Goal: Task Accomplishment & Management: Manage account settings

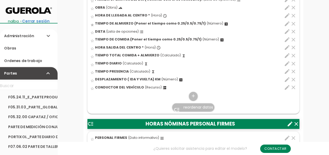
click at [285, 88] on icon "edit" at bounding box center [287, 87] width 6 height 6
select select "344"
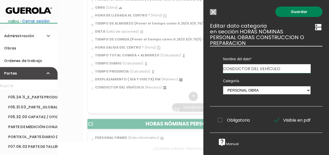
click at [214, 14] on input "Modelo sin Ordenes de trabajo" at bounding box center [213, 12] width 7 height 6
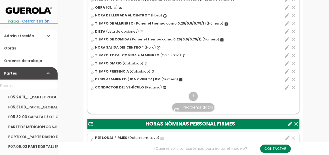
click at [49, 36] on icon "expand_more" at bounding box center [48, 36] width 6 height 13
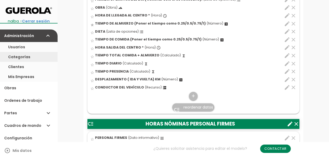
click at [21, 58] on link "Categorías" at bounding box center [29, 57] width 58 height 10
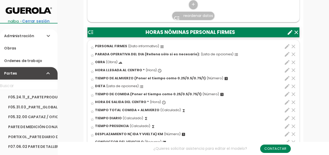
scroll to position [314, 0]
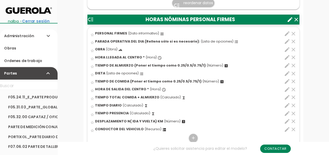
click at [287, 127] on icon "edit" at bounding box center [287, 130] width 6 height 6
select select "3038"
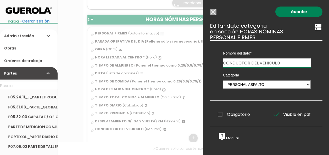
click at [157, 4] on div at bounding box center [164, 58] width 329 height 194
click at [29, 36] on li "Administración expand_more Usuarios Categorías Clientes Mis Empresas" at bounding box center [29, 36] width 58 height 13
click at [214, 10] on input "Modelo sin Ordenes de trabajo" at bounding box center [213, 12] width 7 height 6
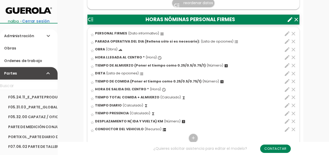
click at [288, 33] on icon "edit" at bounding box center [287, 34] width 6 height 6
select select "3038"
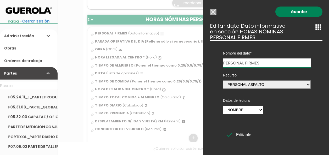
click at [212, 12] on input "Modelo sin Ordenes de trabajo" at bounding box center [213, 12] width 7 height 6
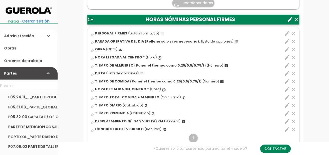
click at [29, 37] on link "Administración expand_more" at bounding box center [29, 36] width 58 height 13
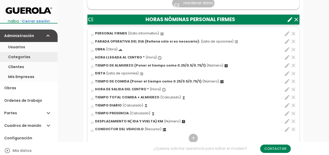
click at [26, 55] on link "Categorías" at bounding box center [29, 57] width 58 height 10
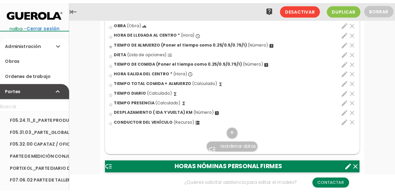
scroll to position [157, 0]
